Goal: Transaction & Acquisition: Purchase product/service

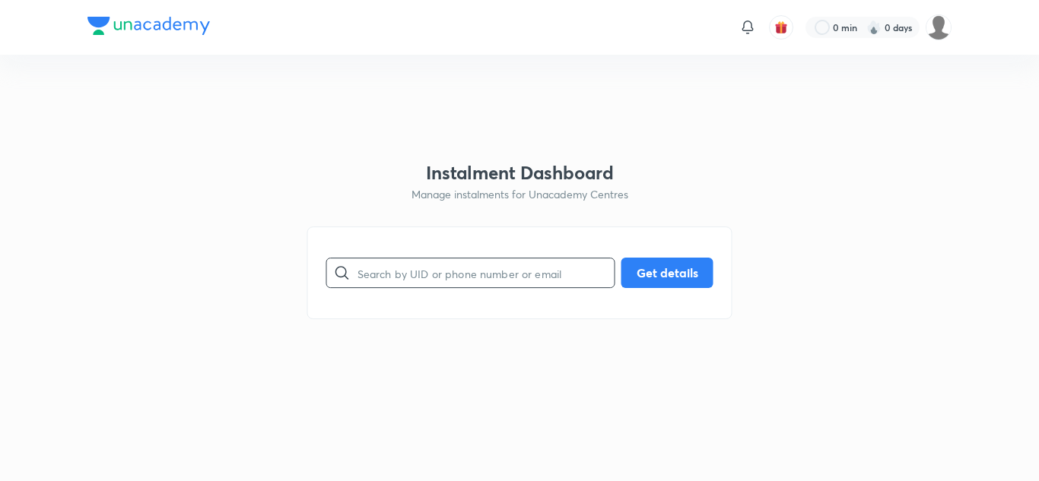
click at [459, 279] on input "text" at bounding box center [485, 273] width 257 height 39
type input "8050025238"
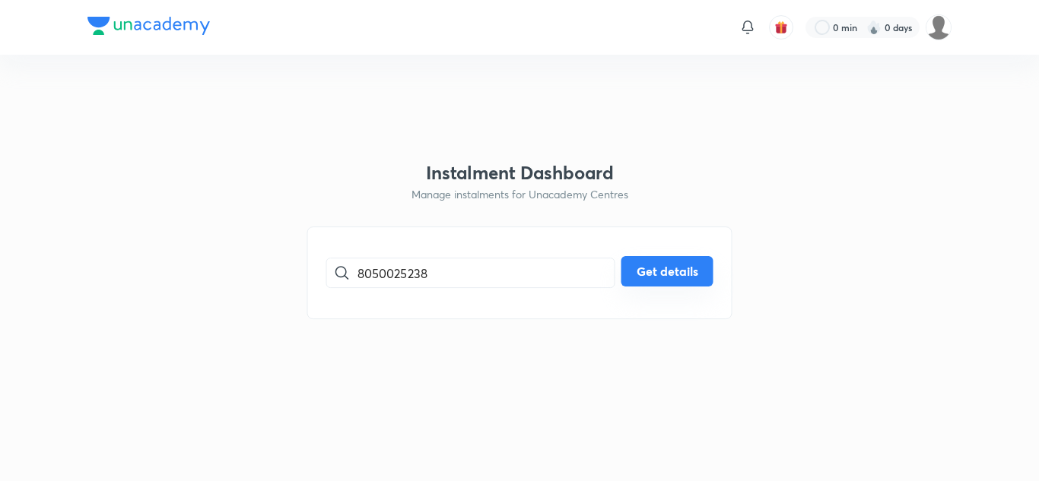
click at [656, 277] on button "Get details" at bounding box center [667, 271] width 92 height 30
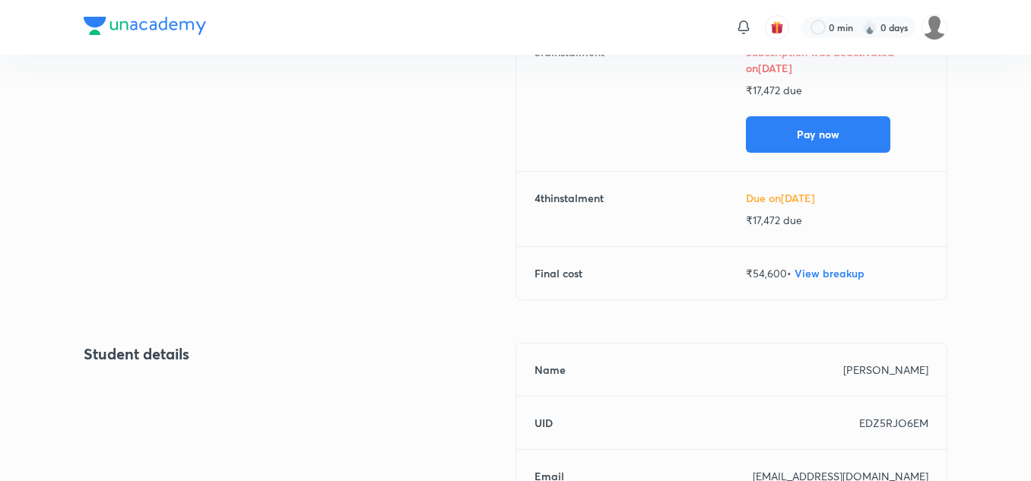
scroll to position [489, 0]
